Goal: Information Seeking & Learning: Find specific page/section

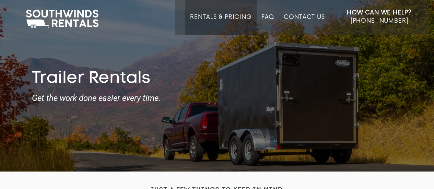
click at [216, 18] on link "Rentals & Pricing" at bounding box center [220, 24] width 61 height 21
click at [220, 16] on link "Rentals & Pricing" at bounding box center [220, 24] width 61 height 21
click at [265, 14] on link "FAQ" at bounding box center [267, 24] width 13 height 21
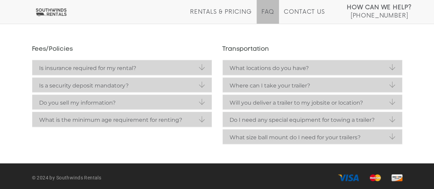
scroll to position [278, 0]
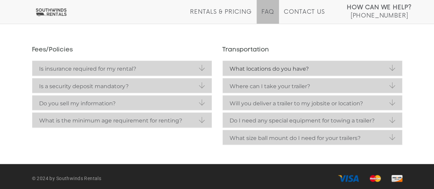
click at [392, 65] on link "What locations do you have?" at bounding box center [312, 68] width 179 height 15
